Goal: Transaction & Acquisition: Book appointment/travel/reservation

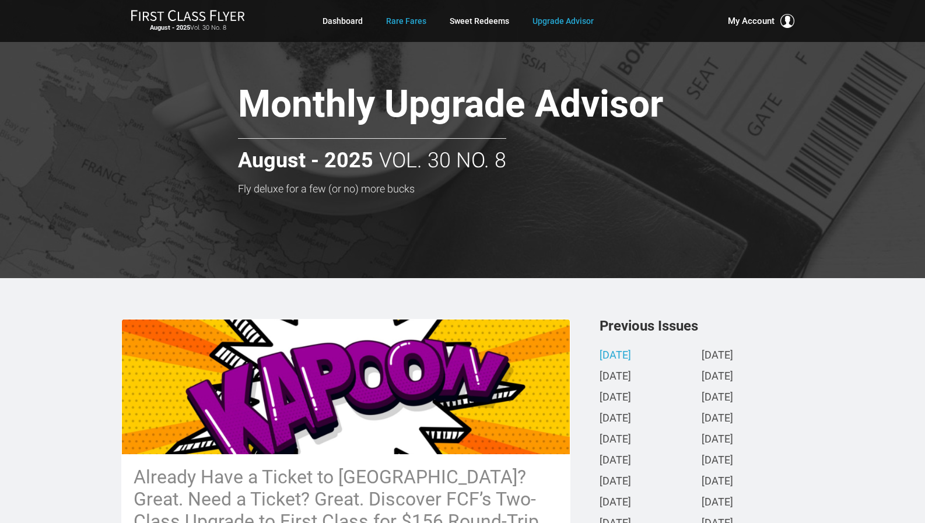
drag, startPoint x: 422, startPoint y: 4, endPoint x: 419, endPoint y: 15, distance: 11.6
click at [421, 8] on div "August - 2025 Vol. 30 No. 8 Dashboard Rare Fares Sweet Redeems Upgrade Advisor …" at bounding box center [462, 21] width 925 height 42
click at [417, 19] on link "Rare Fares" at bounding box center [406, 20] width 40 height 21
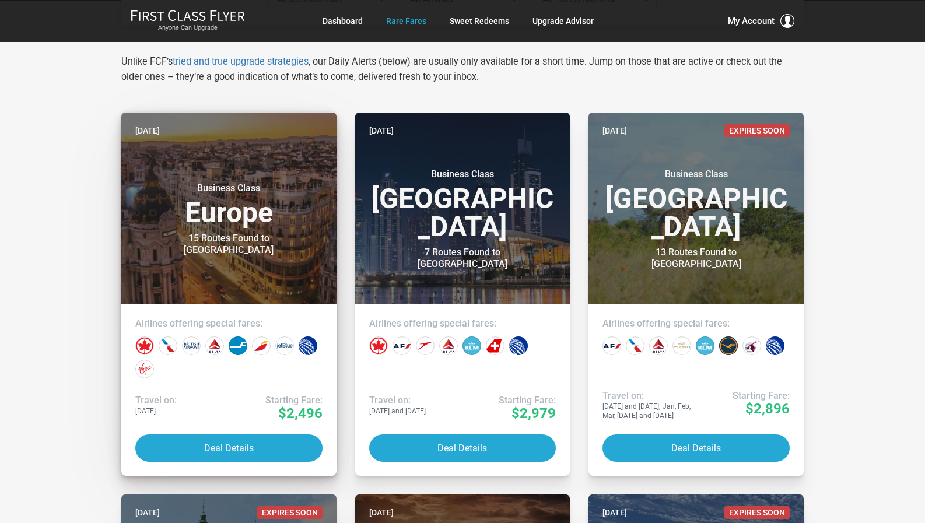
scroll to position [233, 0]
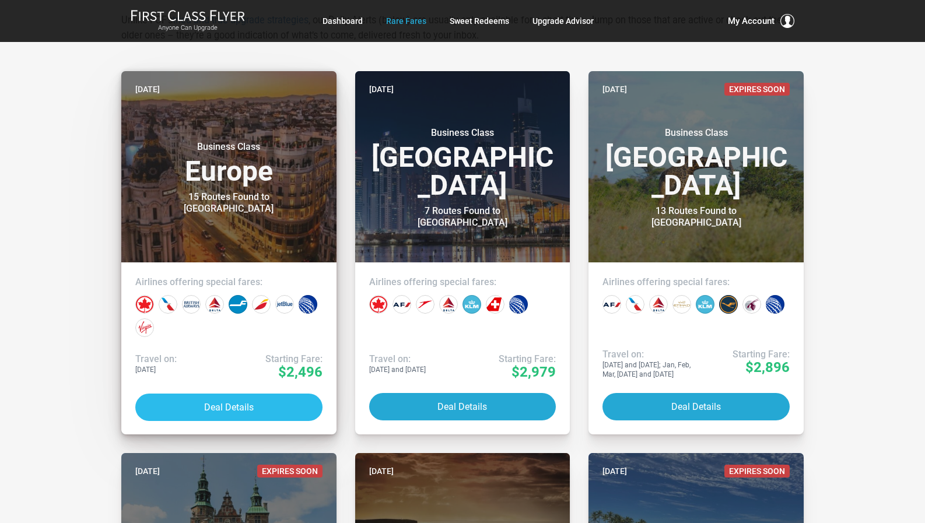
click at [228, 401] on button "Deal Details" at bounding box center [228, 407] width 187 height 27
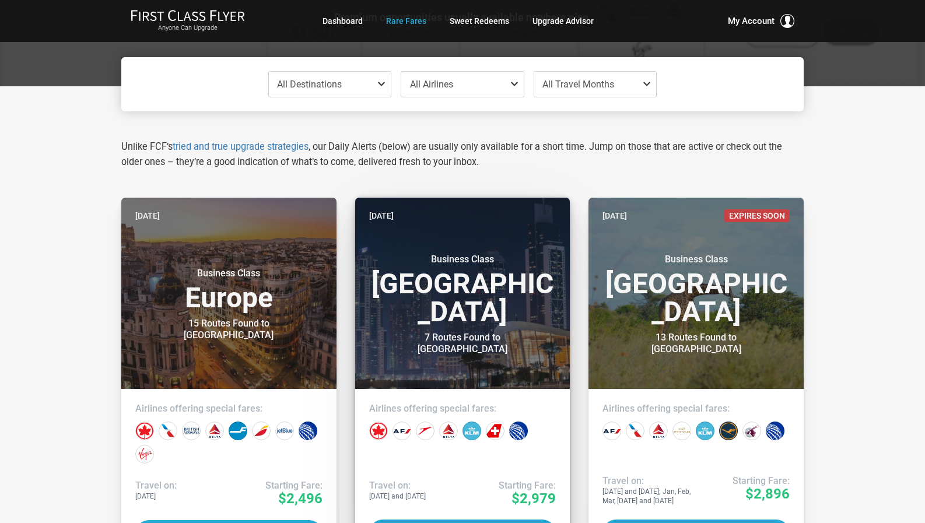
scroll to position [0, 0]
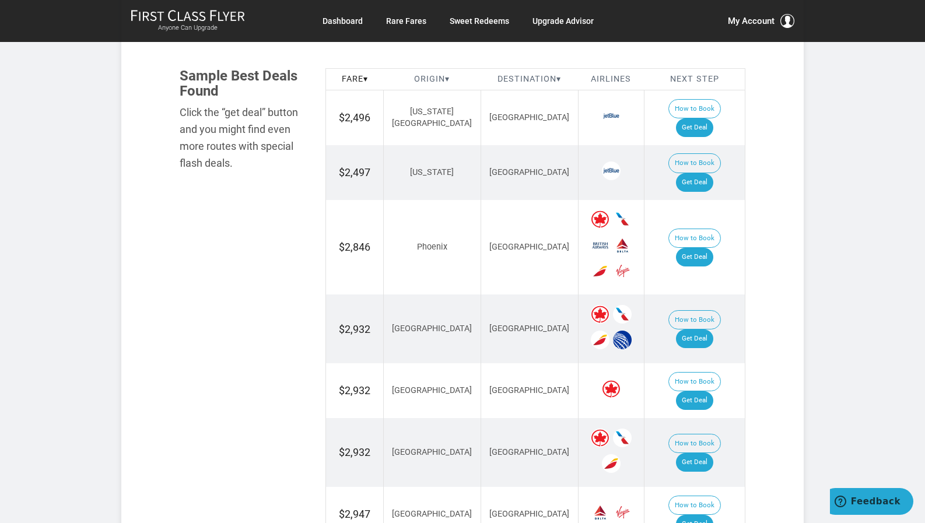
scroll to position [700, 0]
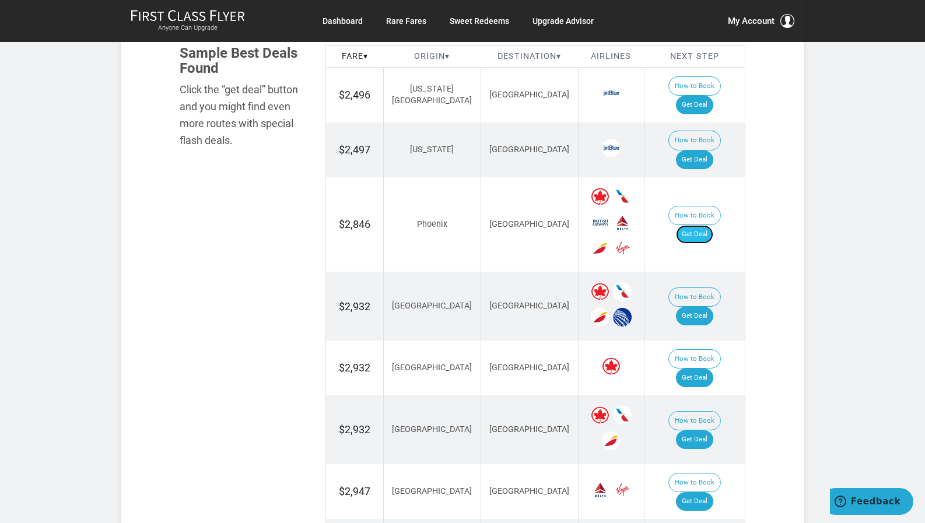
click at [708, 225] on link "Get Deal" at bounding box center [694, 234] width 37 height 19
